Goal: Find specific page/section

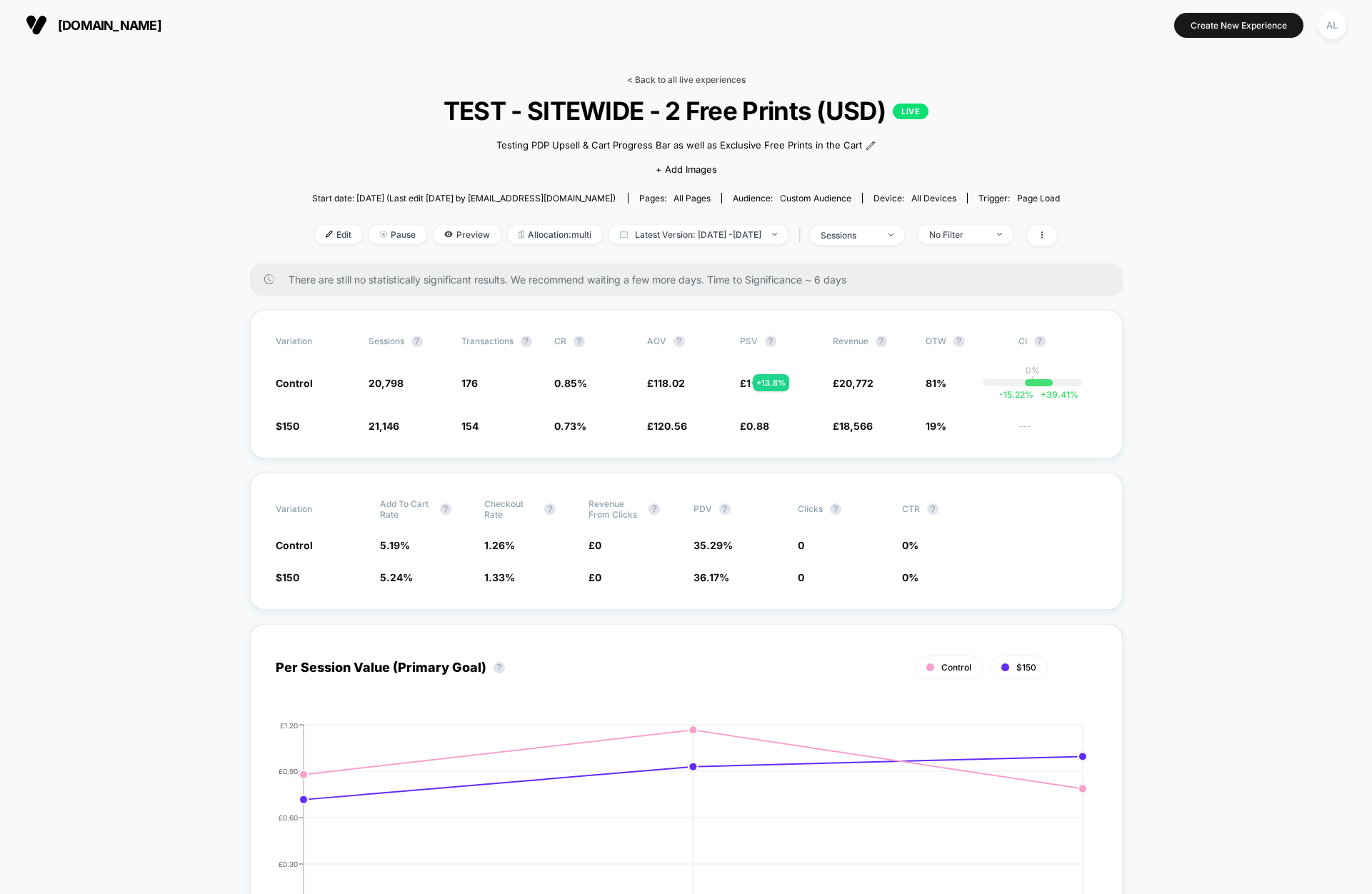
click at [661, 74] on link "< Back to all live experiences" at bounding box center [686, 80] width 119 height 11
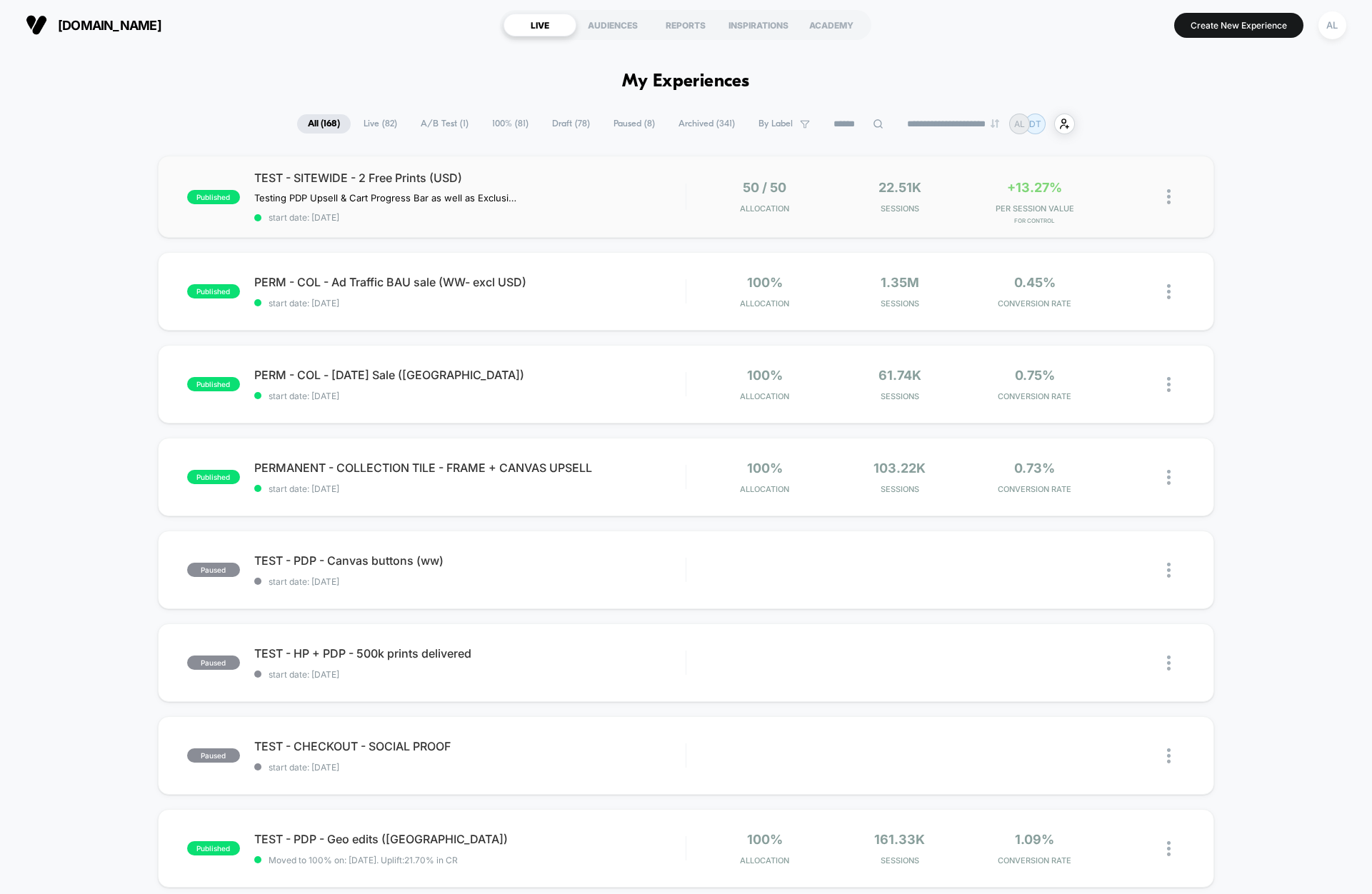
click at [652, 161] on div "published TEST - SITEWIDE - 2 Free Prints (USD) Testing PDP Upsell & Cart Progr…" at bounding box center [686, 196] width 1057 height 82
